Goal: Information Seeking & Learning: Learn about a topic

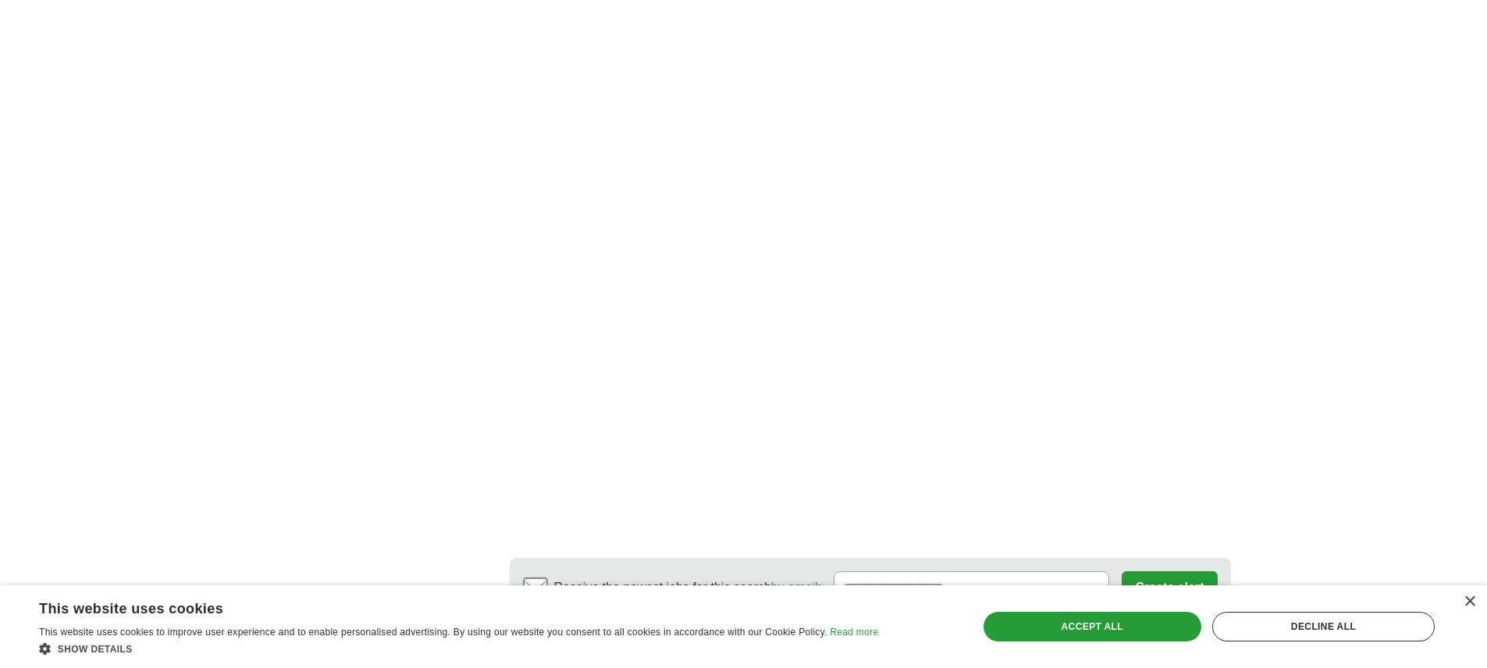
scroll to position [2779, 0]
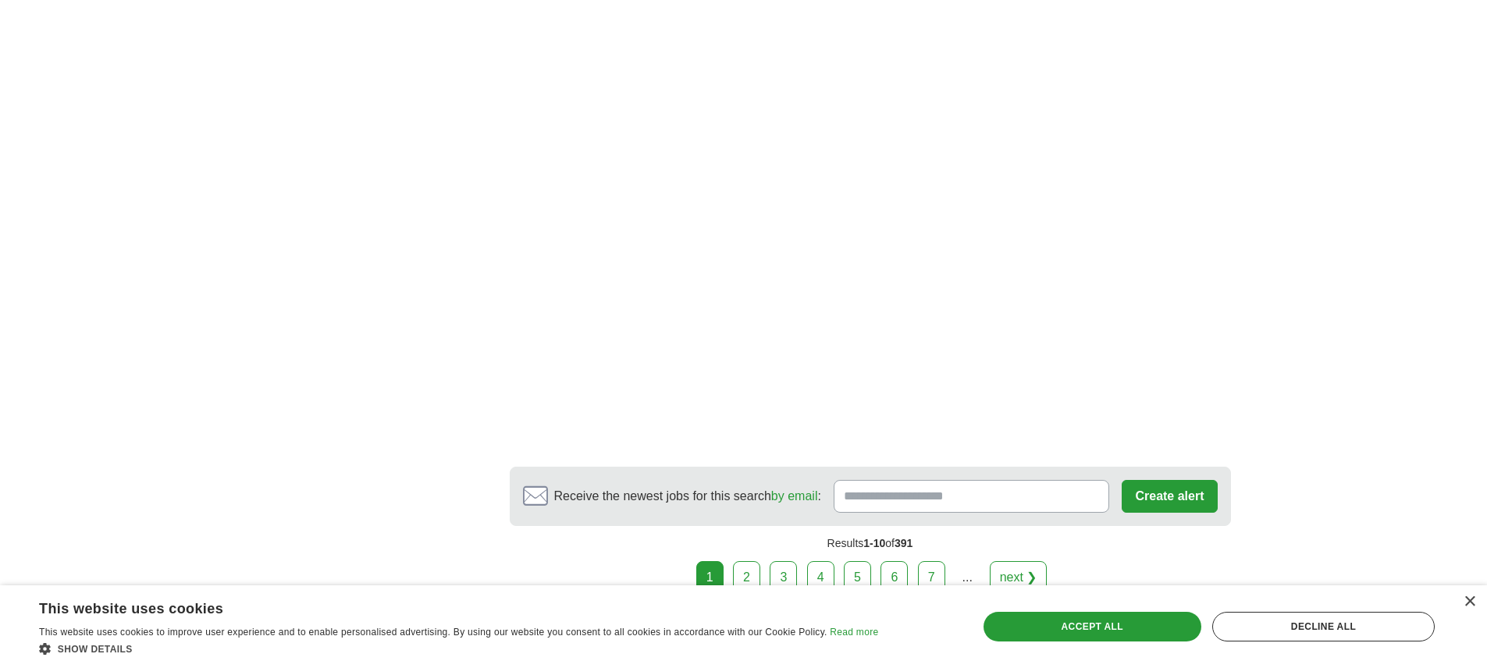
click at [743, 561] on link "2" at bounding box center [746, 577] width 27 height 33
click at [746, 561] on link "2" at bounding box center [746, 577] width 27 height 33
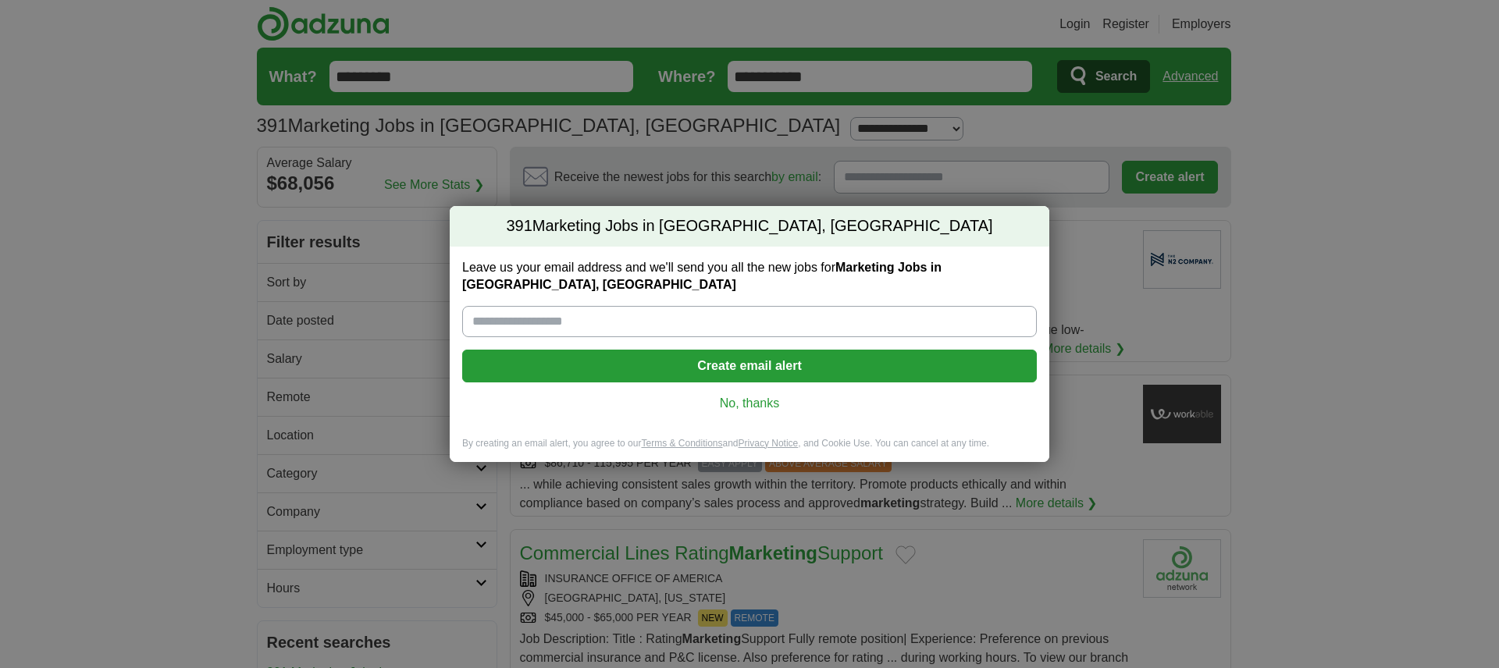
click at [776, 403] on link "No, thanks" at bounding box center [750, 403] width 550 height 17
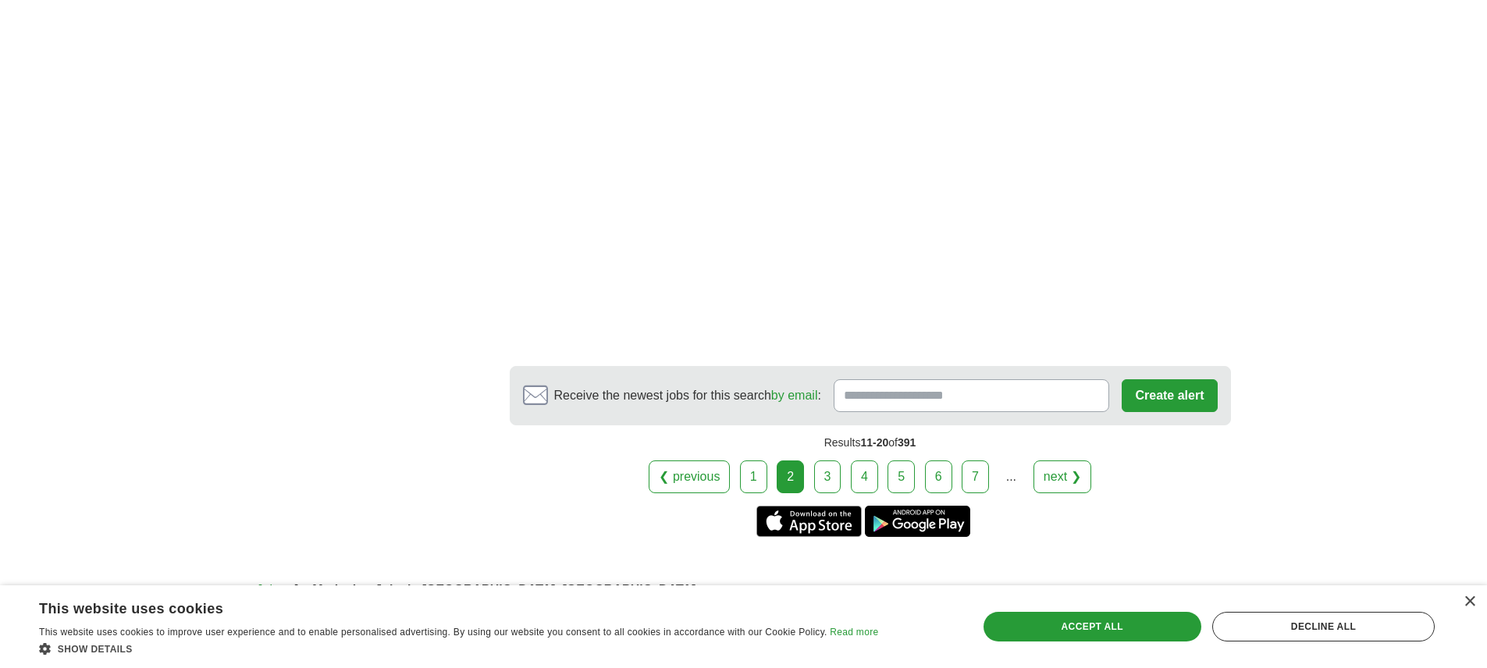
scroll to position [2884, 0]
